Goal: Information Seeking & Learning: Find specific fact

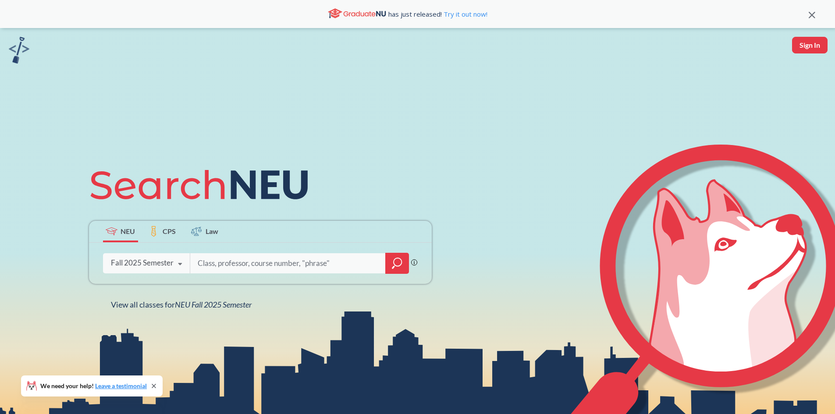
scroll to position [147, 0]
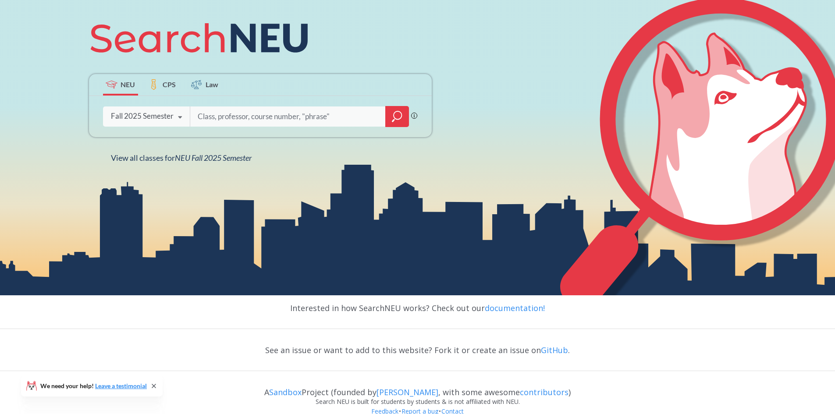
click at [236, 117] on input "search" at bounding box center [288, 116] width 182 height 18
type input "biol"
click at [392, 117] on icon "magnifying glass" at bounding box center [397, 116] width 11 height 12
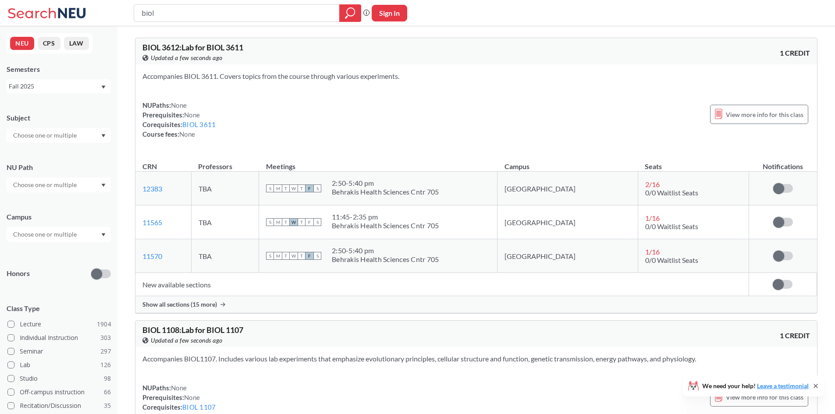
click at [60, 133] on input "text" at bounding box center [46, 135] width 74 height 11
type input "b"
click at [62, 151] on div "BIOL ( 48 )" at bounding box center [60, 151] width 99 height 10
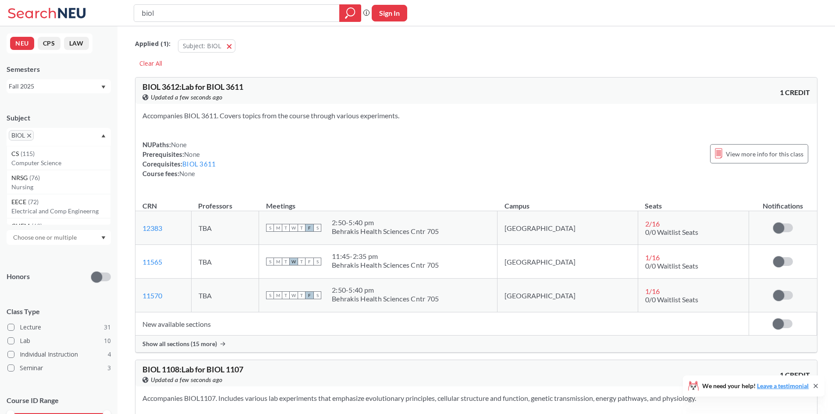
click at [92, 118] on div "Subject" at bounding box center [59, 118] width 104 height 10
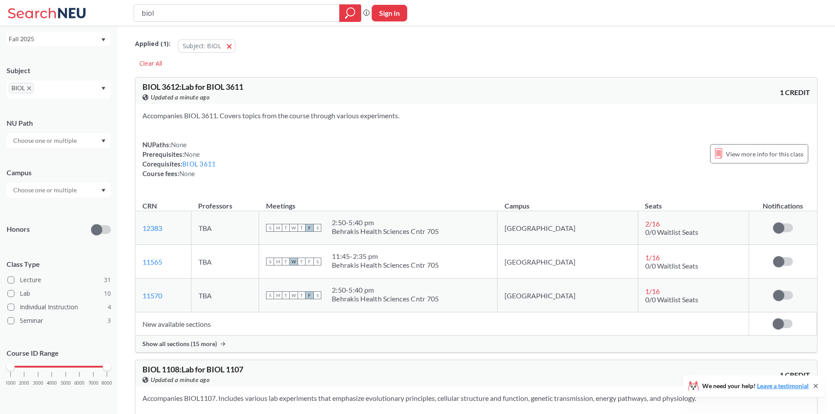
click at [87, 196] on div at bounding box center [59, 190] width 104 height 15
click at [85, 194] on div at bounding box center [59, 190] width 104 height 15
click at [164, 180] on div "Accompanies BIOL 3611. Covers topics from the course through various experiment…" at bounding box center [475, 148] width 681 height 88
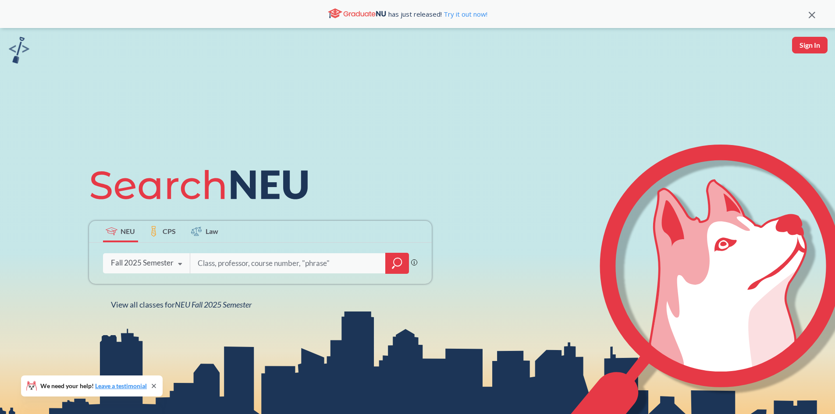
click at [235, 258] on input "search" at bounding box center [288, 263] width 182 height 18
type input "[PERSON_NAME]"
